Goal: Book appointment/travel/reservation

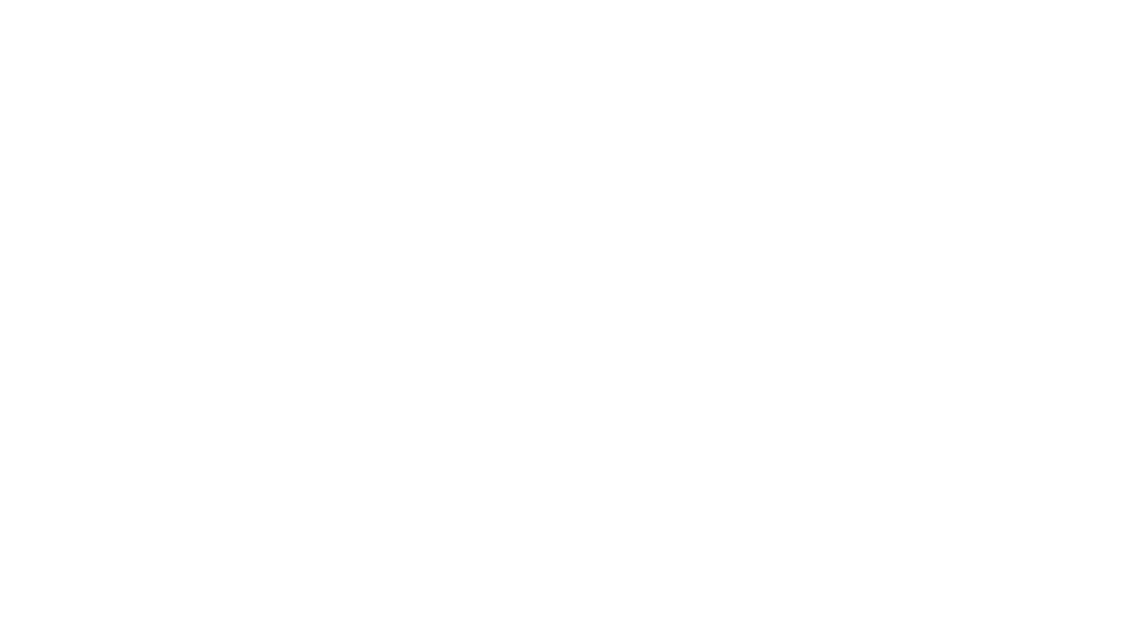
select select "**"
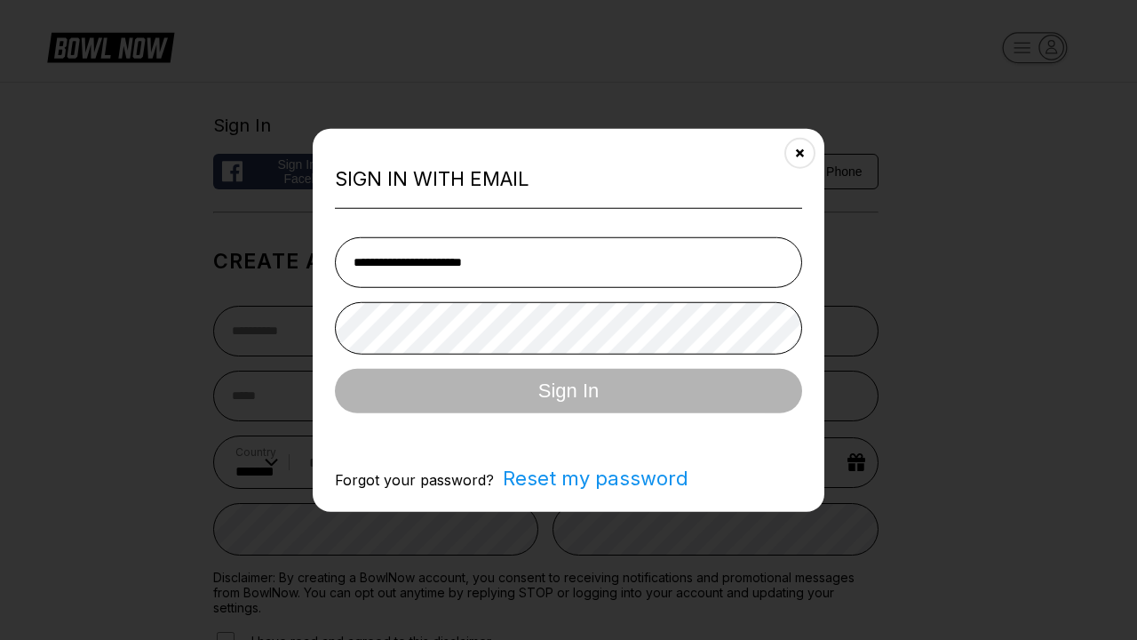
type input "**********"
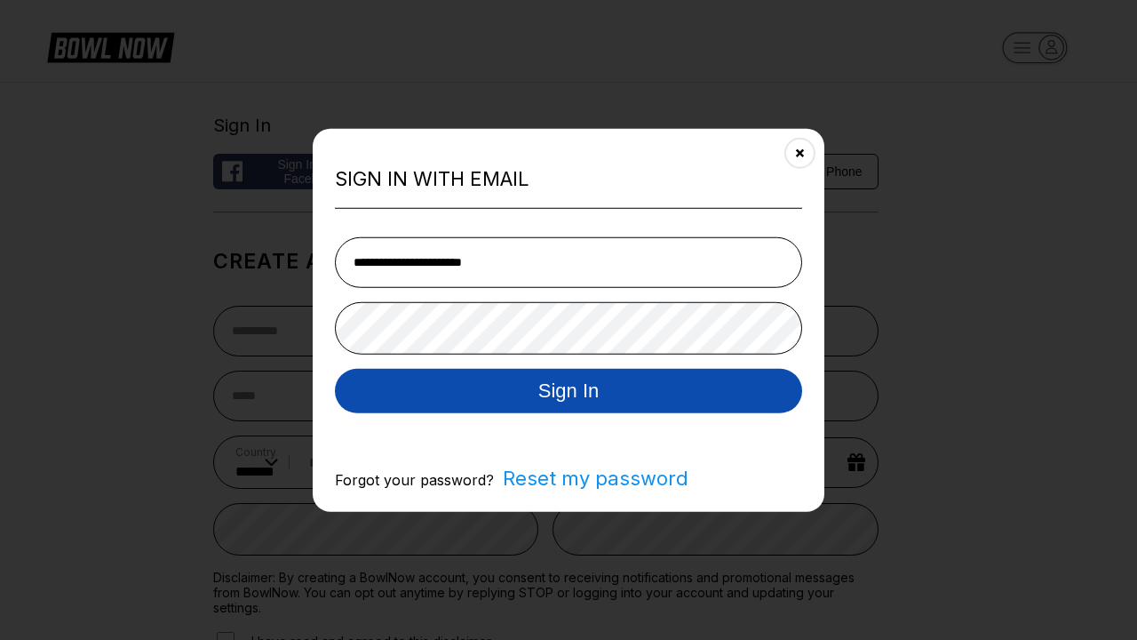
click at [569, 392] on button "Sign In" at bounding box center [568, 390] width 467 height 44
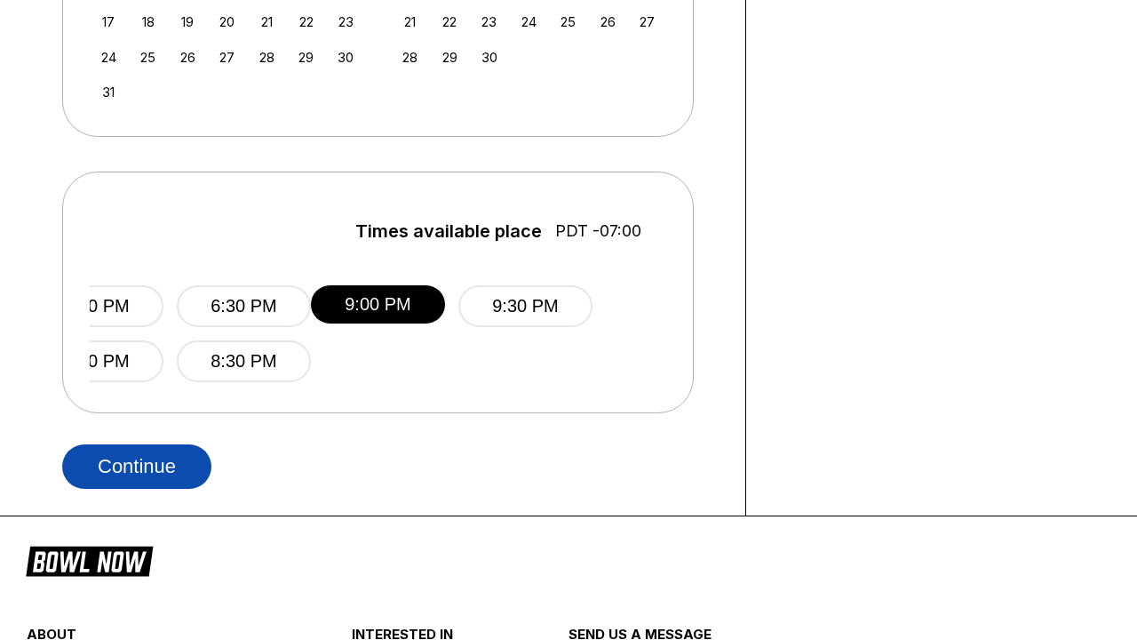
click at [137, 466] on button "Continue" at bounding box center [136, 466] width 149 height 44
